Goal: Find specific page/section: Find specific page/section

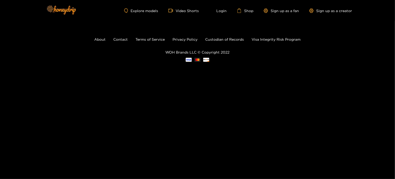
click at [148, 13] on ul "Explore models Video Shorts Login Shop Sign up as a fan Sign up as a creator" at bounding box center [238, 10] width 228 height 5
click at [142, 10] on link "Explore models" at bounding box center [141, 10] width 34 height 4
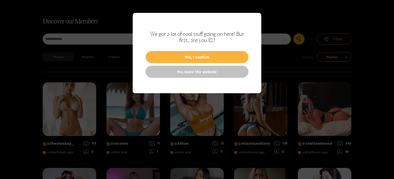
scroll to position [33, 0]
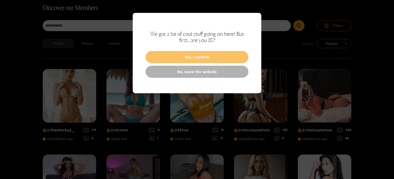
click at [200, 58] on button "Yes, I confirm" at bounding box center [197, 57] width 103 height 12
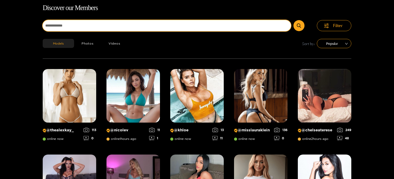
click at [121, 30] on input at bounding box center [167, 25] width 248 height 11
type input "*******"
click at [294, 20] on button "submit" at bounding box center [299, 25] width 11 height 11
